Goal: Check status: Check status

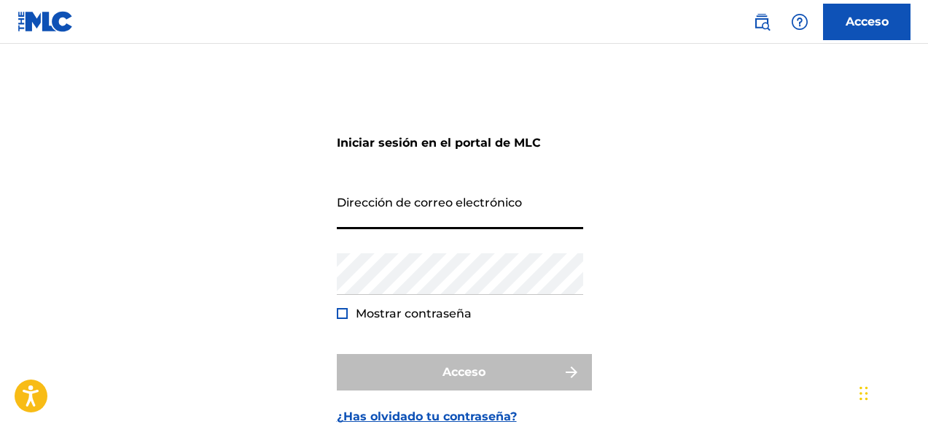
click at [449, 225] on input "Dirección de correo electrónico" at bounding box center [460, 208] width 247 height 42
type input "[EMAIL_ADDRESS][DOMAIN_NAME]"
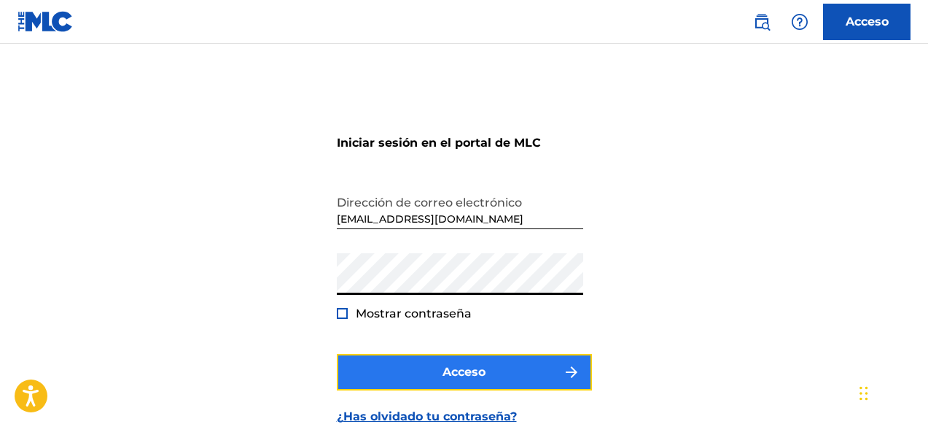
click at [432, 357] on button "Acceso" at bounding box center [464, 372] width 255 height 36
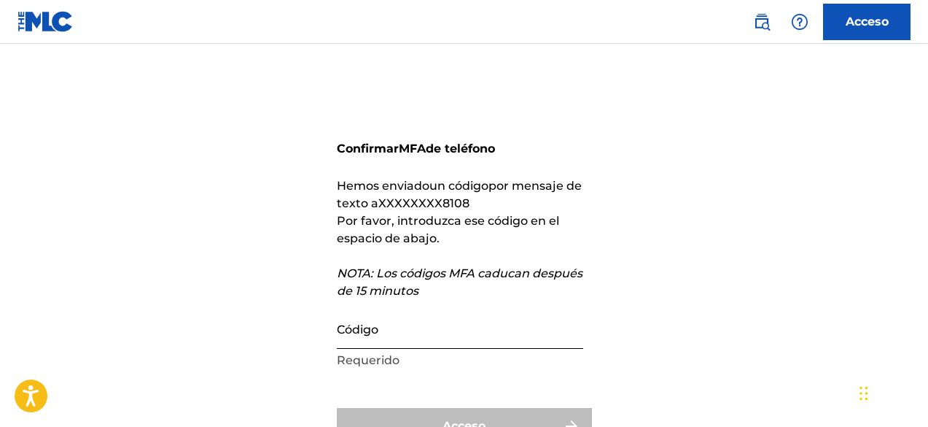
click at [406, 338] on input "Código" at bounding box center [460, 328] width 247 height 42
click at [423, 340] on input "Código" at bounding box center [460, 328] width 247 height 42
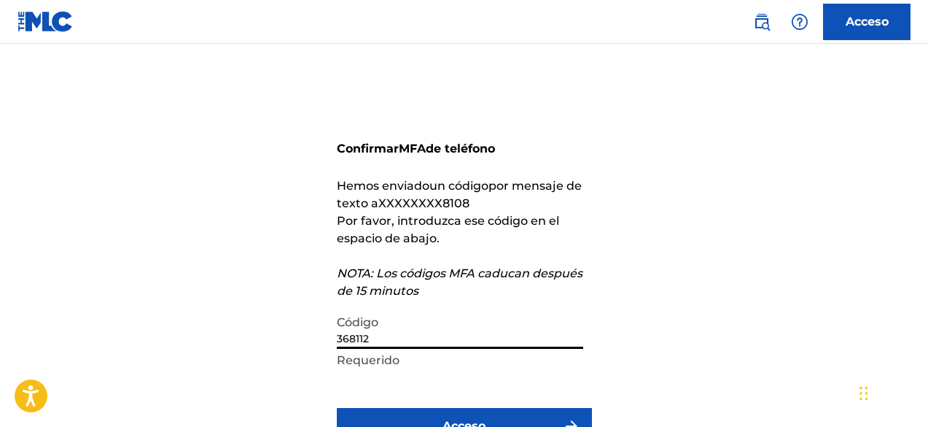
type input "368112"
click at [337, 408] on button "Acceso" at bounding box center [464, 426] width 255 height 36
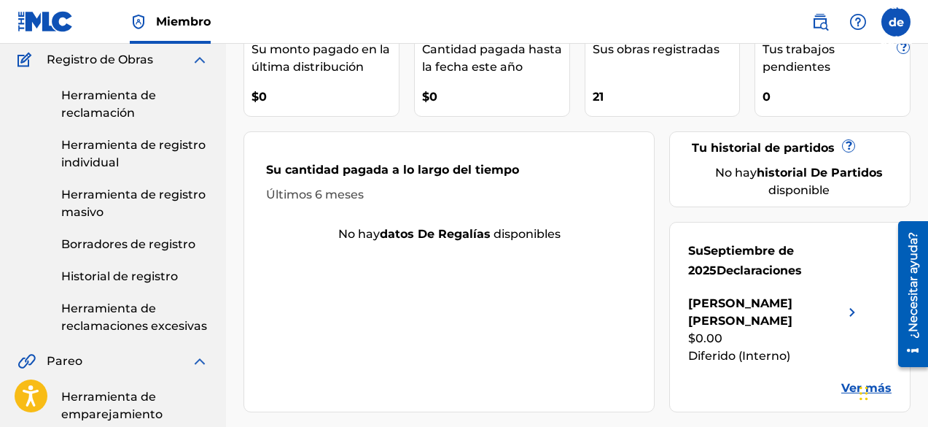
scroll to position [146, 0]
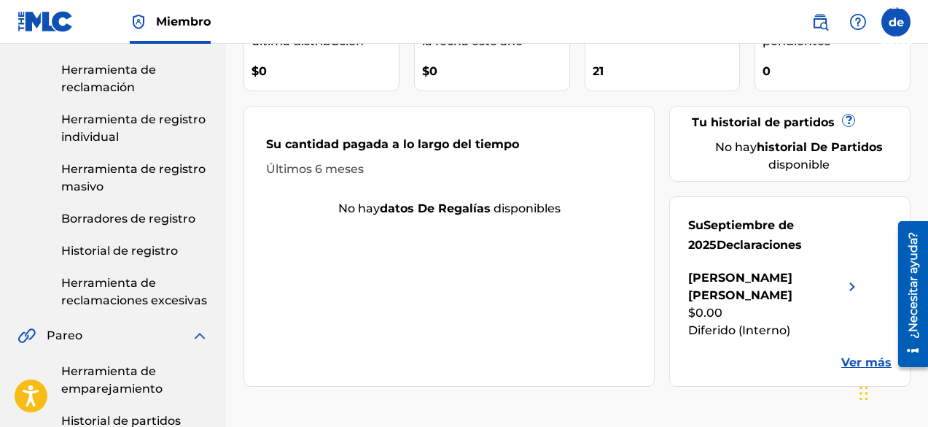
click at [717, 278] on font "[PERSON_NAME]" at bounding box center [740, 286] width 104 height 31
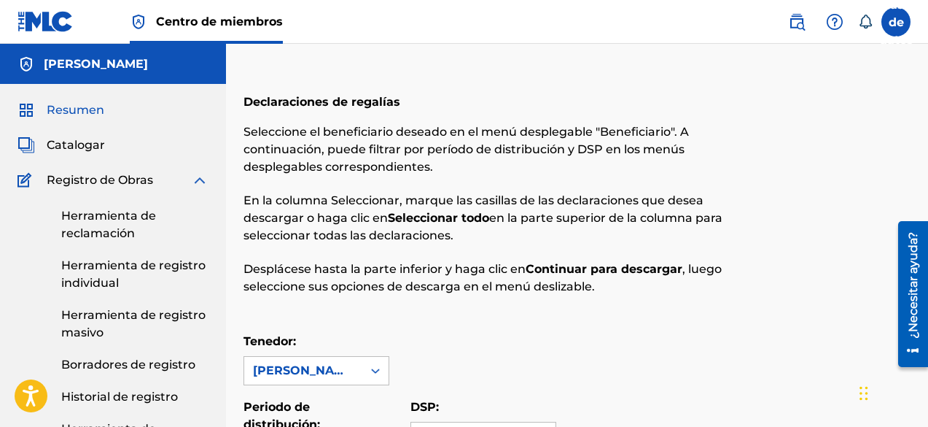
click at [45, 109] on link "Resumen" at bounding box center [61, 110] width 87 height 18
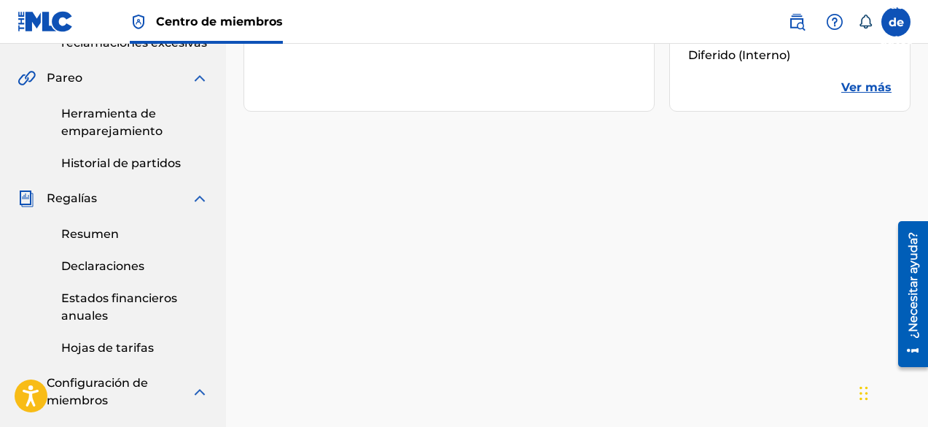
scroll to position [438, 0]
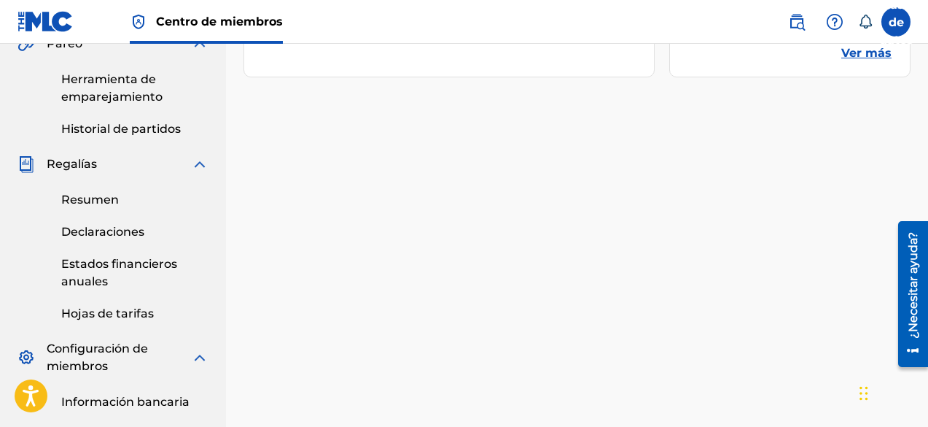
click at [111, 190] on div "Resumen Declaraciones Estados financieros anuales Hojas de tarifas" at bounding box center [113, 248] width 191 height 150
click at [106, 195] on font "Resumen" at bounding box center [90, 200] width 58 height 14
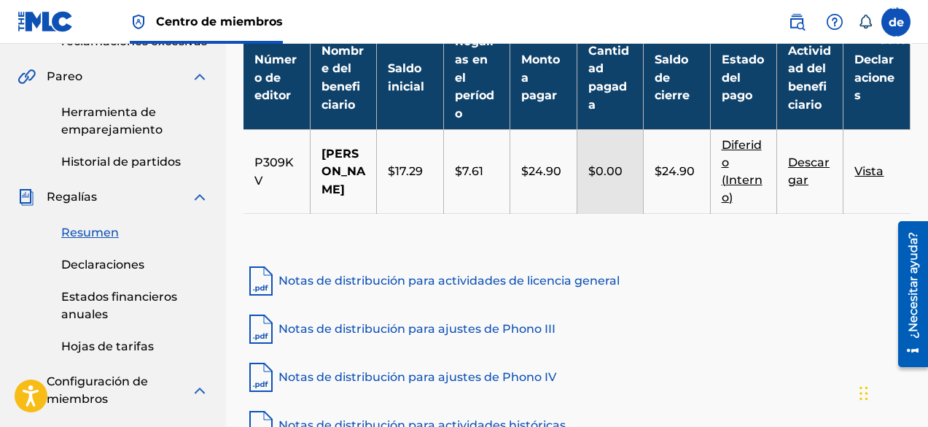
scroll to position [438, 0]
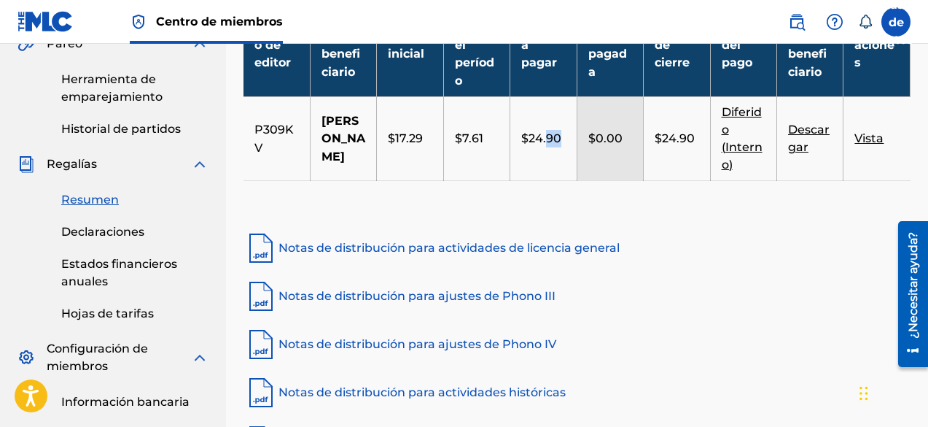
drag, startPoint x: 547, startPoint y: 195, endPoint x: 557, endPoint y: 196, distance: 10.3
click at [557, 181] on td "$24.90" at bounding box center [544, 139] width 66 height 84
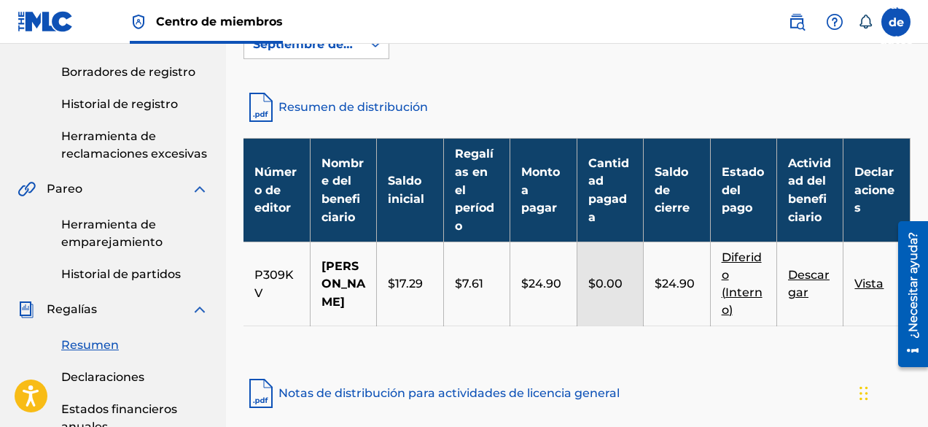
scroll to position [292, 0]
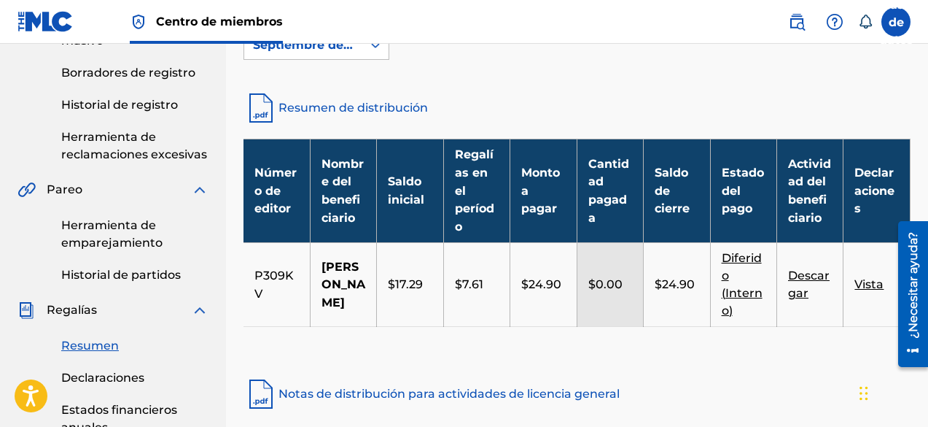
click at [740, 283] on font "Diferido (Interno)" at bounding box center [742, 284] width 41 height 66
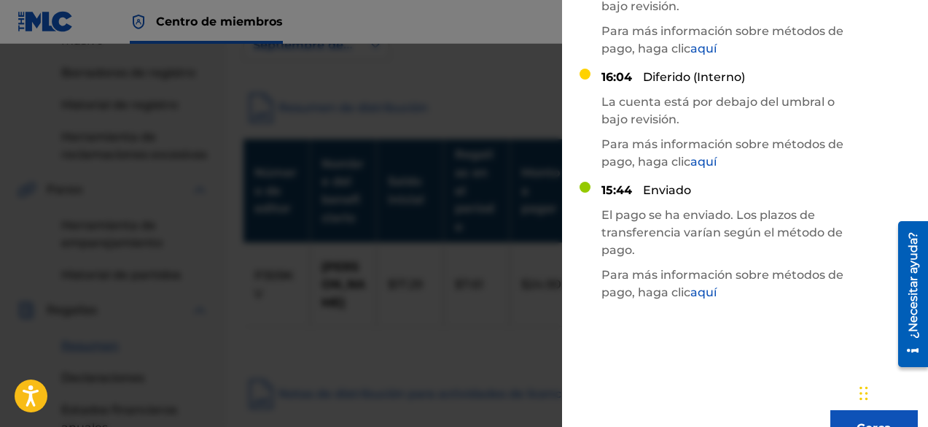
scroll to position [0, 0]
